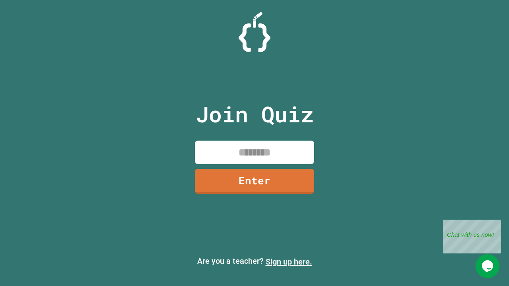
click at [289, 262] on link "Sign up here." at bounding box center [289, 262] width 47 height 10
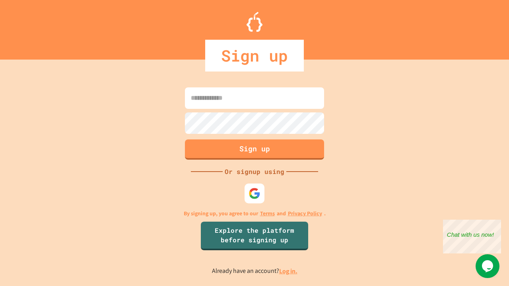
click at [289, 271] on link "Log in." at bounding box center [288, 271] width 18 height 8
